Goal: Navigation & Orientation: Find specific page/section

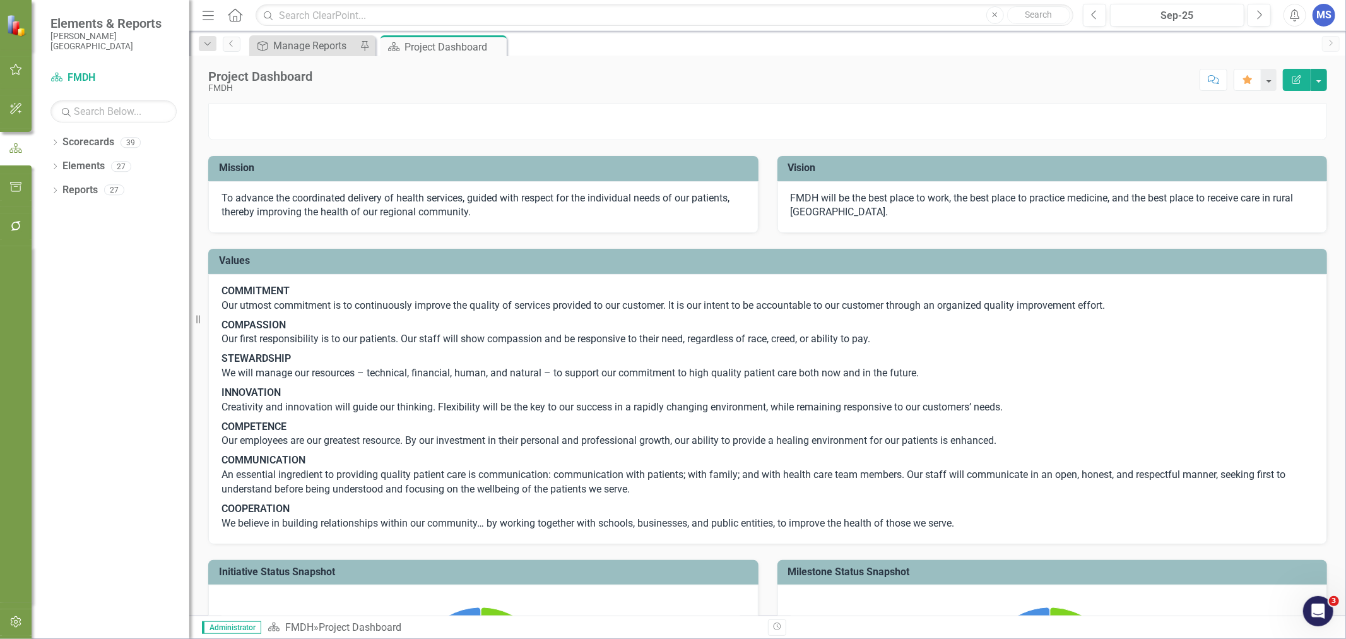
click at [55, 168] on icon "Dropdown" at bounding box center [55, 167] width 9 height 7
click at [57, 166] on div "Dropdown" at bounding box center [52, 166] width 11 height 9
click at [55, 134] on div "Dropdown Scorecards 39" at bounding box center [120, 144] width 139 height 24
click at [55, 146] on icon "Dropdown" at bounding box center [55, 143] width 9 height 7
click at [59, 163] on icon "Dropdown" at bounding box center [61, 166] width 9 height 8
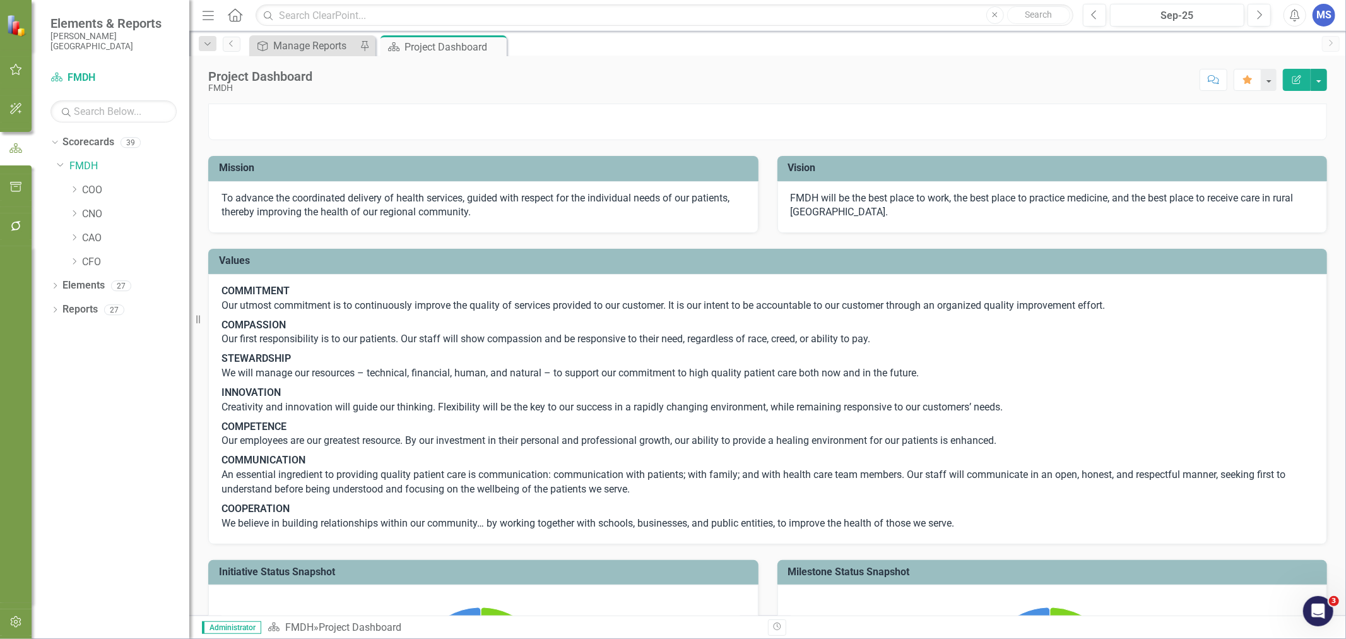
click at [73, 216] on icon at bounding box center [74, 213] width 3 height 6
click at [134, 338] on link "Surgical Services" at bounding box center [142, 333] width 95 height 15
